Goal: Find specific page/section: Find specific page/section

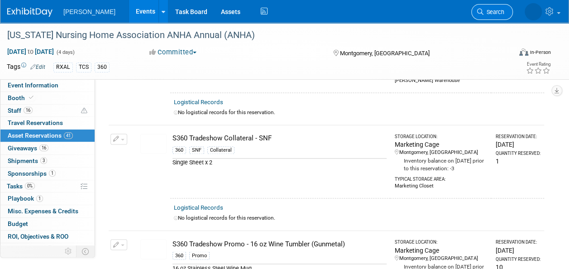
drag, startPoint x: 0, startPoint y: 0, endPoint x: 488, endPoint y: 9, distance: 487.9
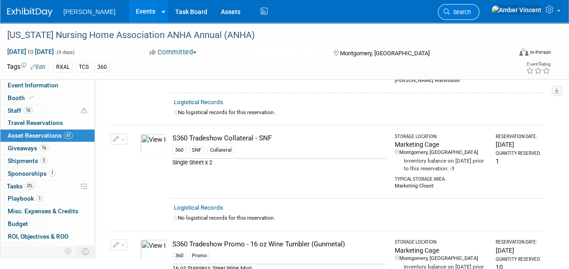
click at [471, 9] on span "Search" at bounding box center [460, 12] width 21 height 7
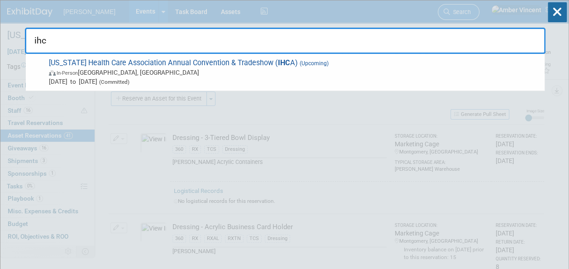
type input "ihca"
click at [428, 76] on span "Iowa Health Care Association Annual Convention & Tradeshow ( IHCA ) (Upcoming) …" at bounding box center [293, 72] width 494 height 28
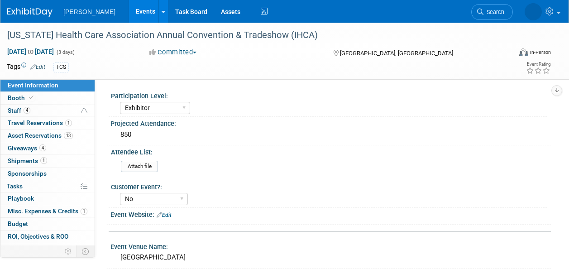
select select "Exhibitor"
select select "No"
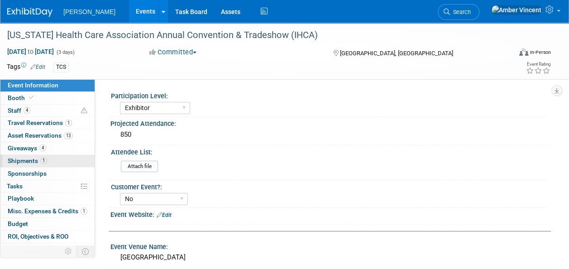
click at [38, 163] on span "Shipments 1" at bounding box center [27, 160] width 39 height 7
